Goal: Transaction & Acquisition: Purchase product/service

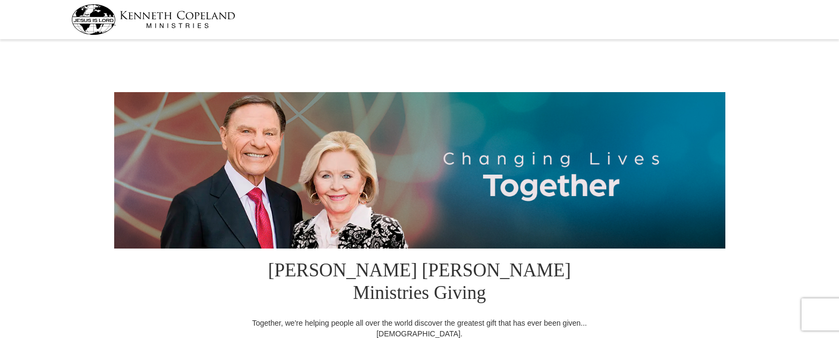
select select "MO"
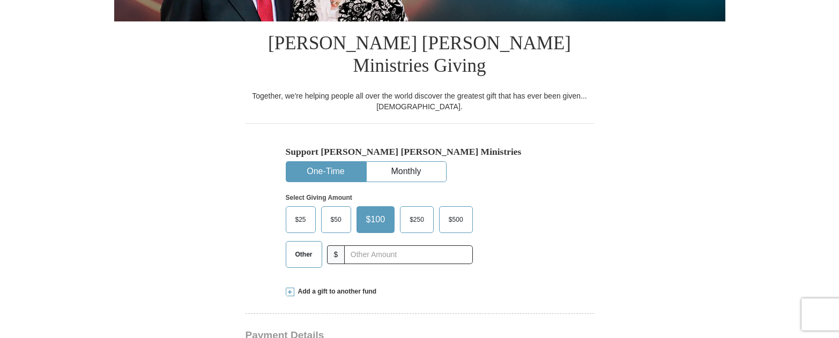
scroll to position [257, 0]
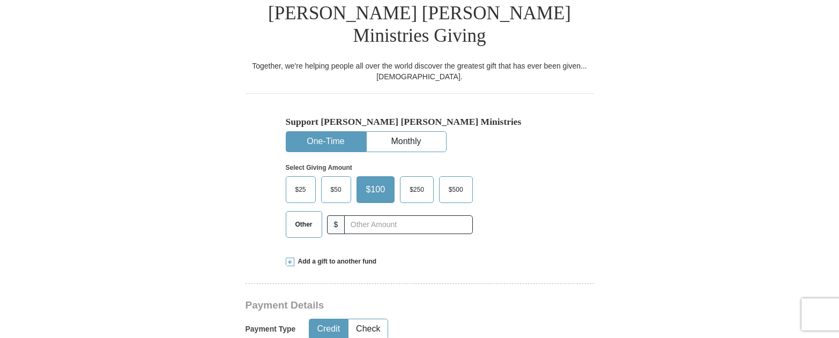
click at [298, 182] on span "$25" at bounding box center [300, 190] width 21 height 16
click at [0, 0] on input "$25" at bounding box center [0, 0] width 0 height 0
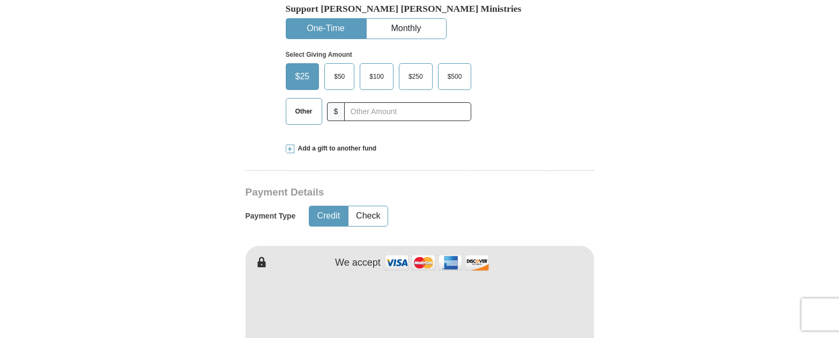
scroll to position [386, 0]
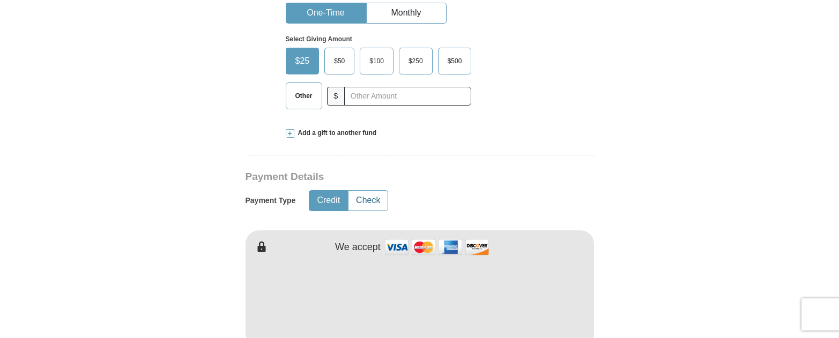
click at [373, 191] on button "Check" at bounding box center [367, 201] width 39 height 20
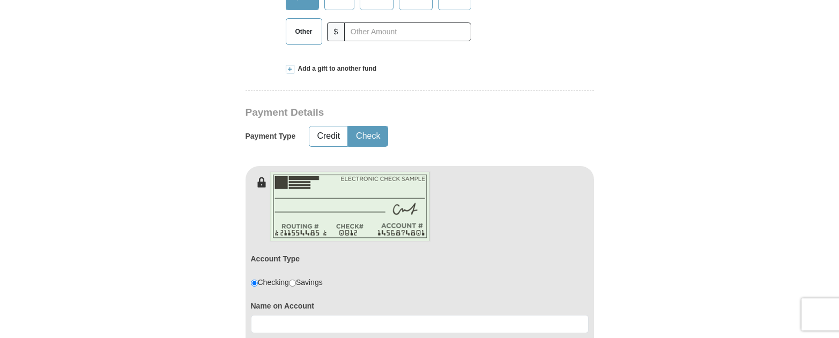
scroll to position [579, 0]
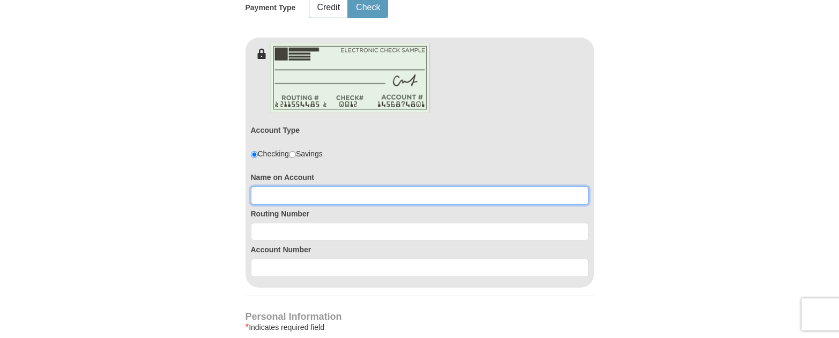
click at [301, 187] on input at bounding box center [420, 196] width 338 height 18
type input "[PERSON_NAME]"
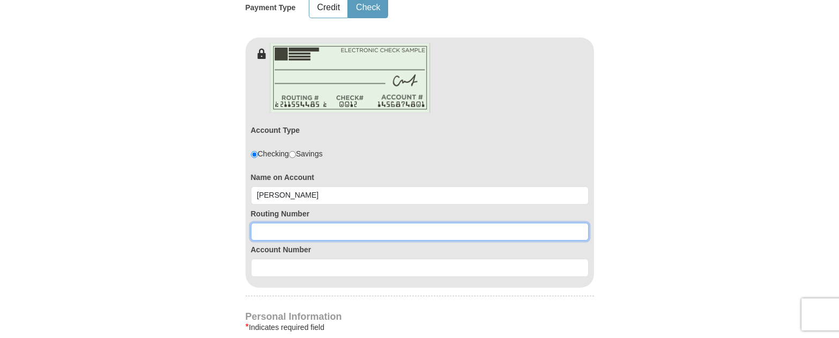
click at [293, 223] on input at bounding box center [420, 232] width 338 height 18
type input "086500634"
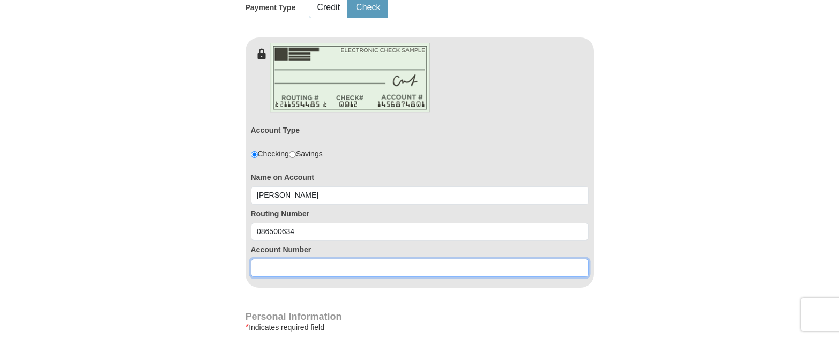
click at [299, 259] on input at bounding box center [420, 268] width 338 height 18
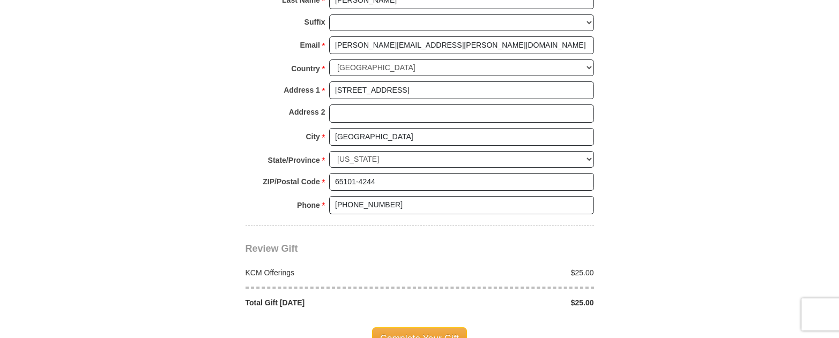
scroll to position [965, 0]
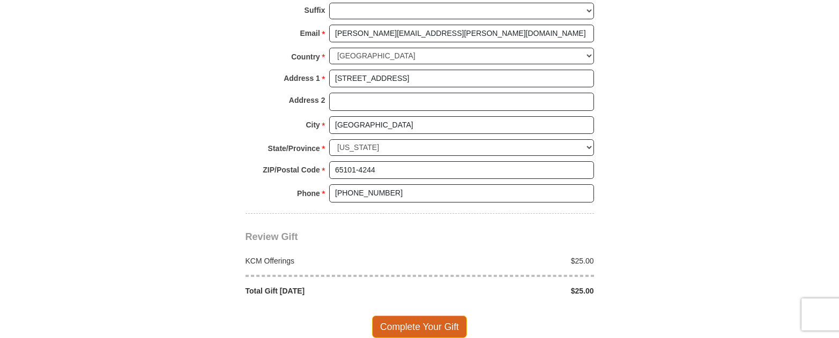
type input "1003208"
click at [435, 316] on span "Complete Your Gift" at bounding box center [419, 327] width 95 height 23
